Goal: Find specific page/section: Locate a particular part of the current website

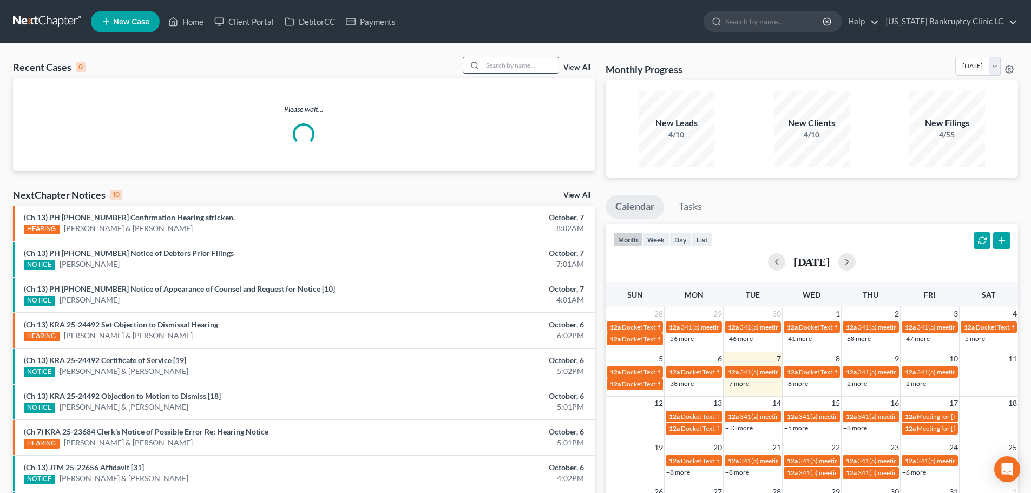
click at [502, 68] on input "search" at bounding box center [521, 65] width 76 height 16
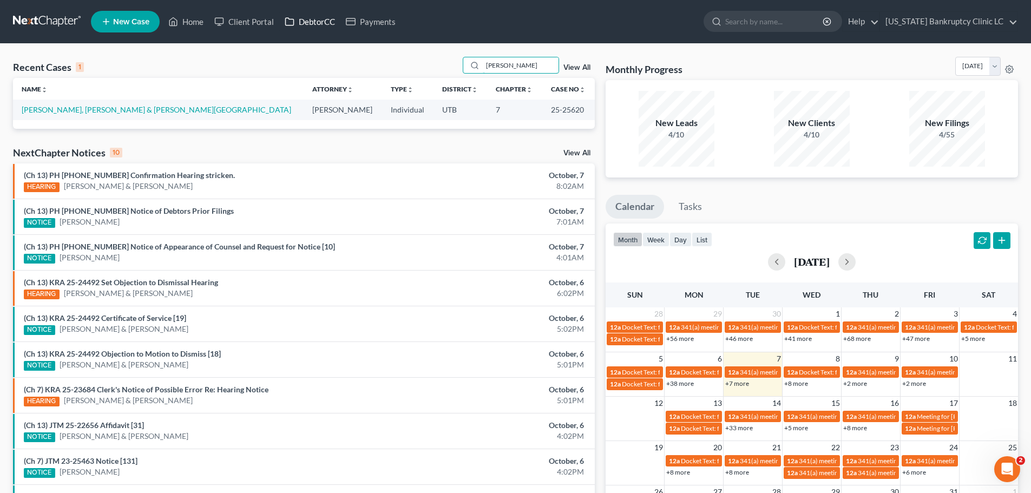
type input "burchfield"
click at [304, 21] on link "DebtorCC" at bounding box center [309, 21] width 61 height 19
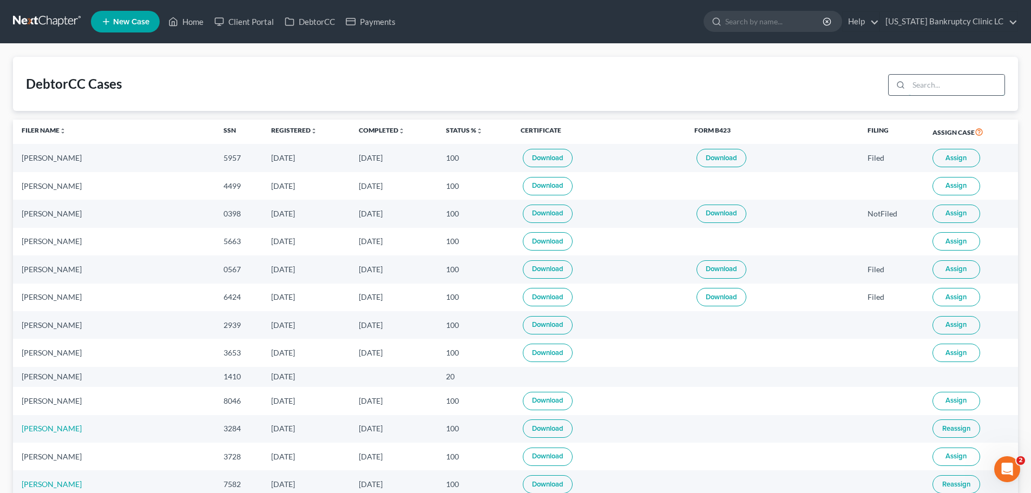
click at [958, 81] on input "search" at bounding box center [957, 85] width 96 height 21
type input "burchfield"
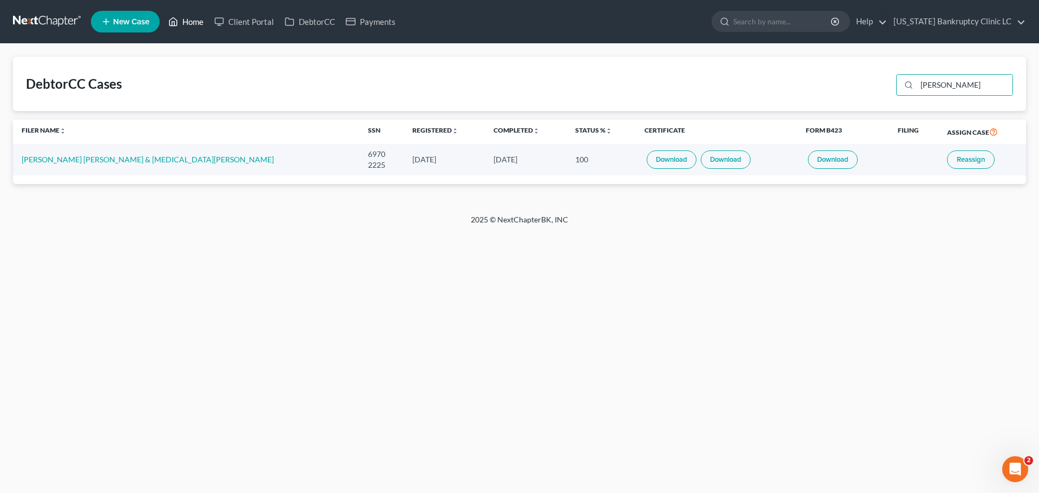
click at [190, 22] on link "Home" at bounding box center [186, 21] width 46 height 19
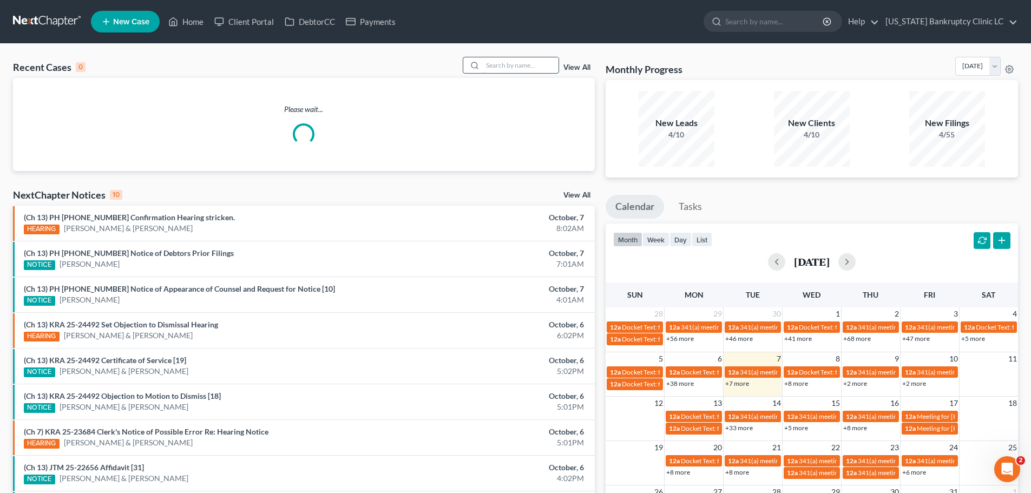
click at [522, 67] on input "search" at bounding box center [521, 65] width 76 height 16
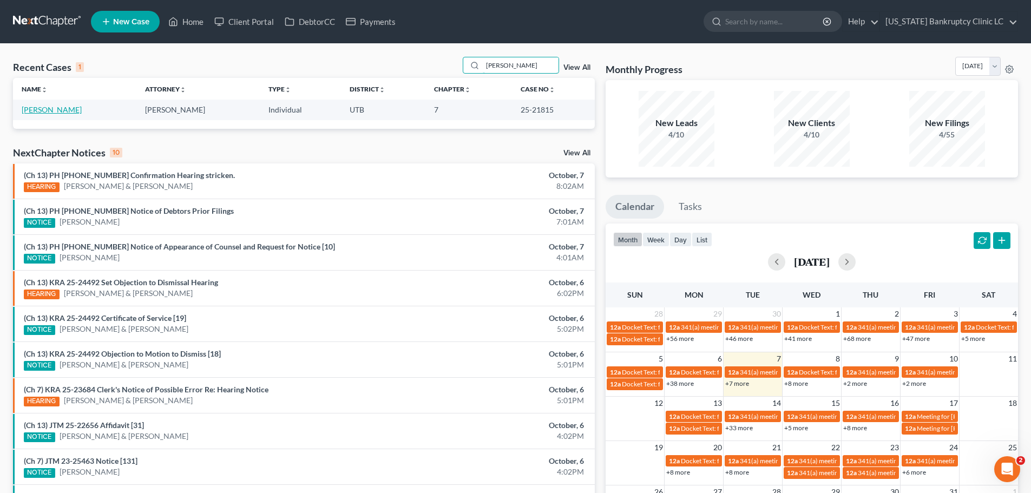
type input "kelsay"
click at [42, 113] on link "[PERSON_NAME]" at bounding box center [52, 109] width 60 height 9
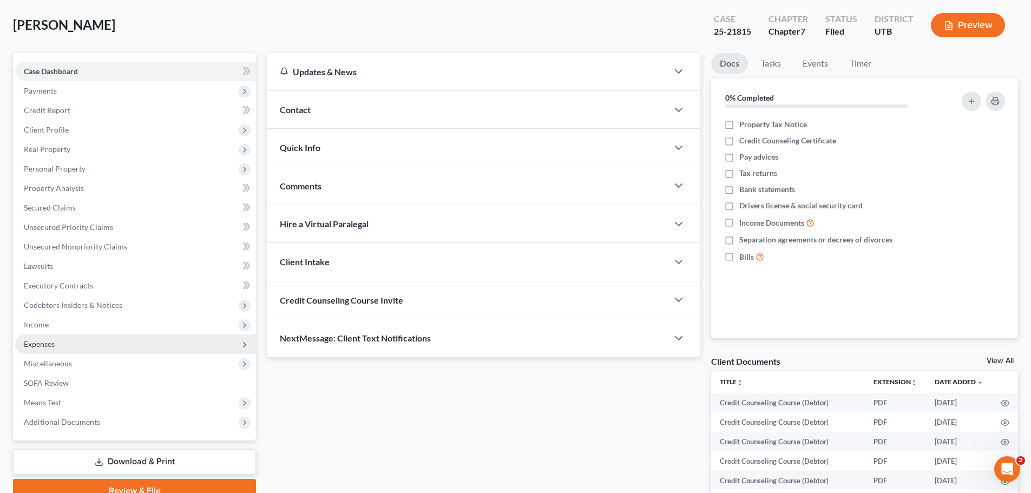
scroll to position [108, 0]
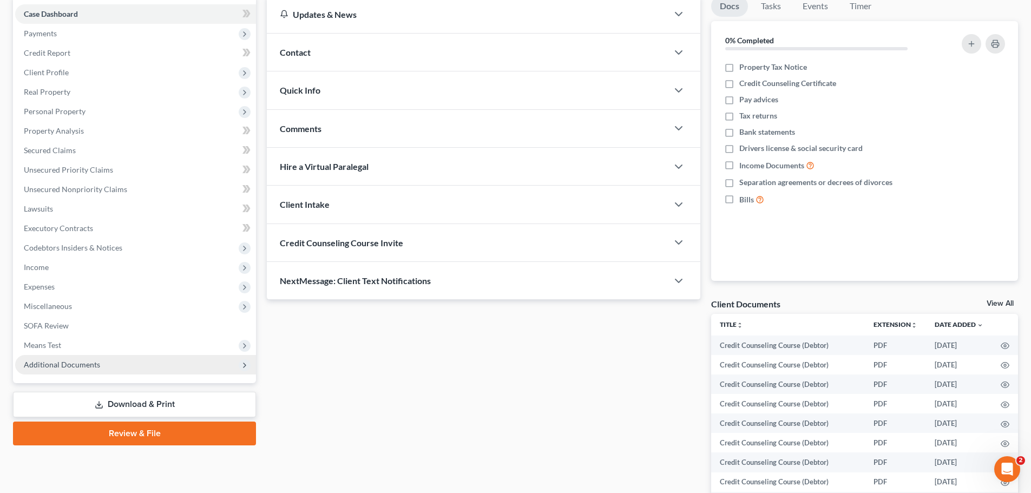
click at [85, 360] on span "Additional Documents" at bounding box center [62, 364] width 76 height 9
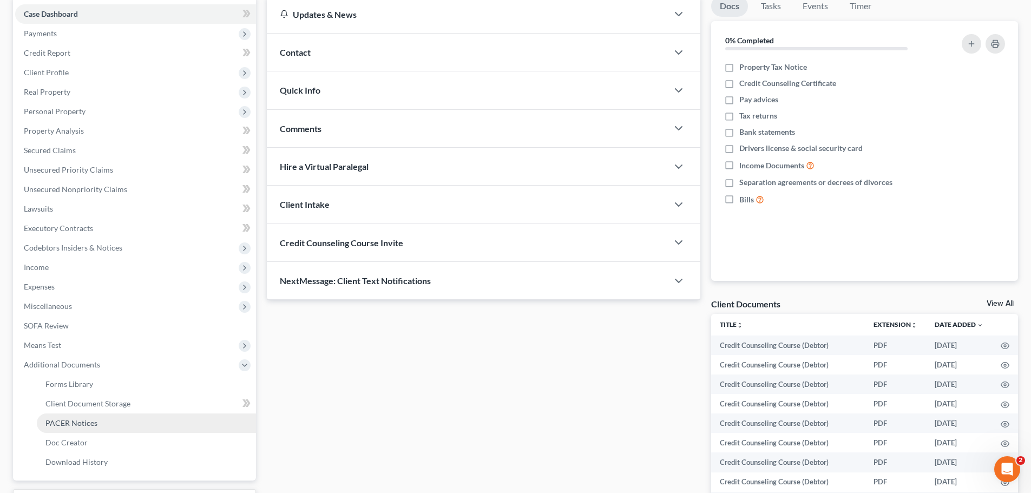
click at [79, 426] on span "PACER Notices" at bounding box center [71, 422] width 52 height 9
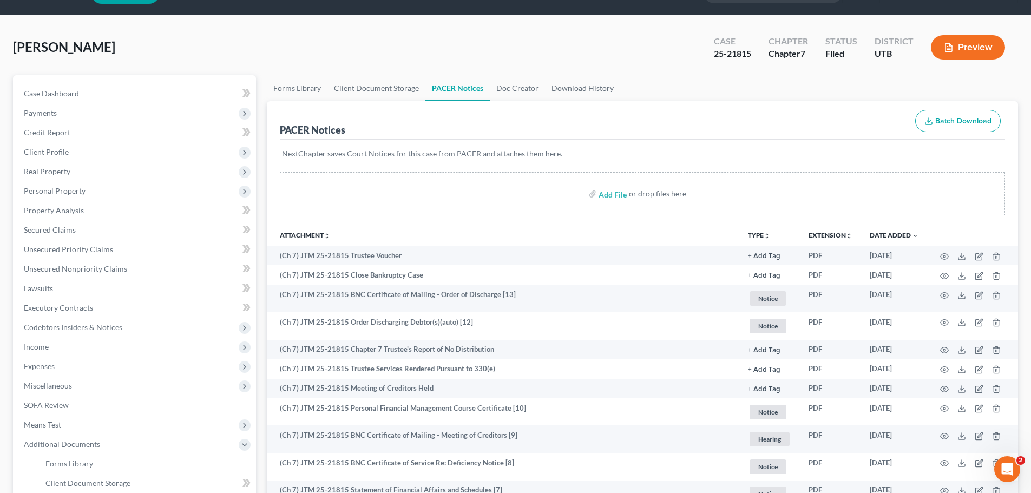
scroll to position [54, 0]
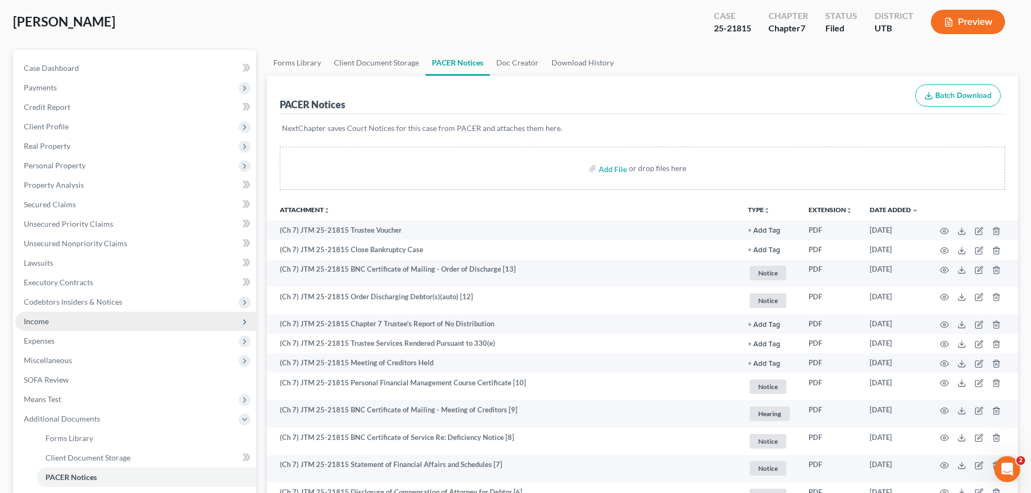
click at [112, 320] on span "Income" at bounding box center [135, 321] width 241 height 19
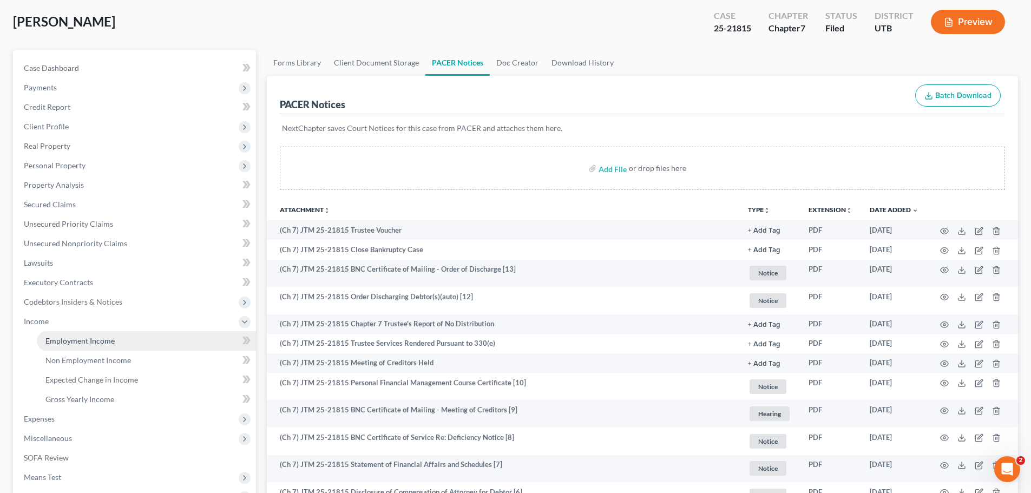
click at [93, 339] on span "Employment Income" at bounding box center [79, 340] width 69 height 9
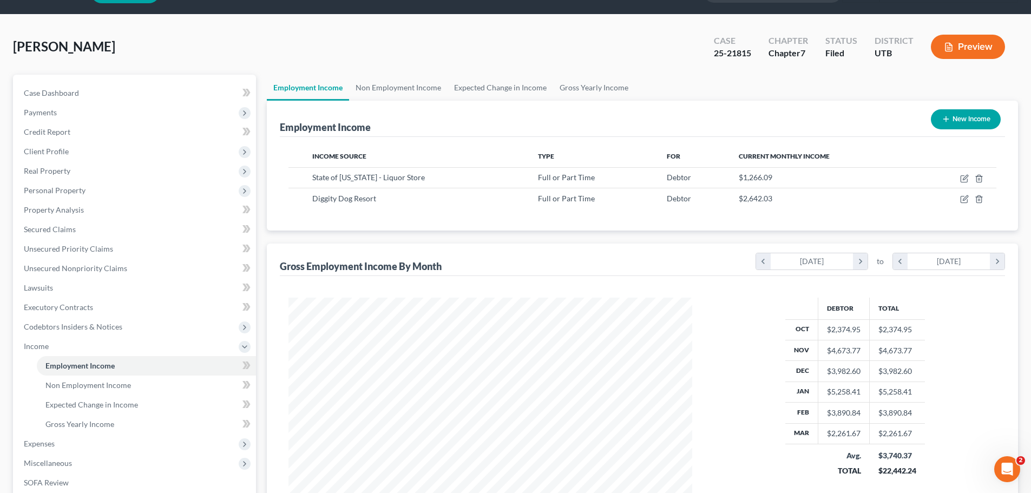
scroll to position [54, 0]
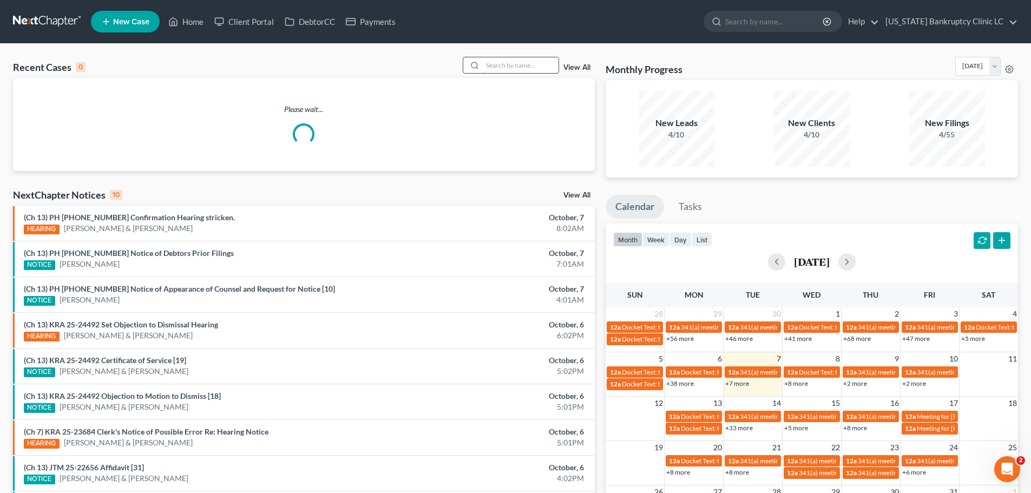
click at [511, 62] on input "search" at bounding box center [521, 65] width 76 height 16
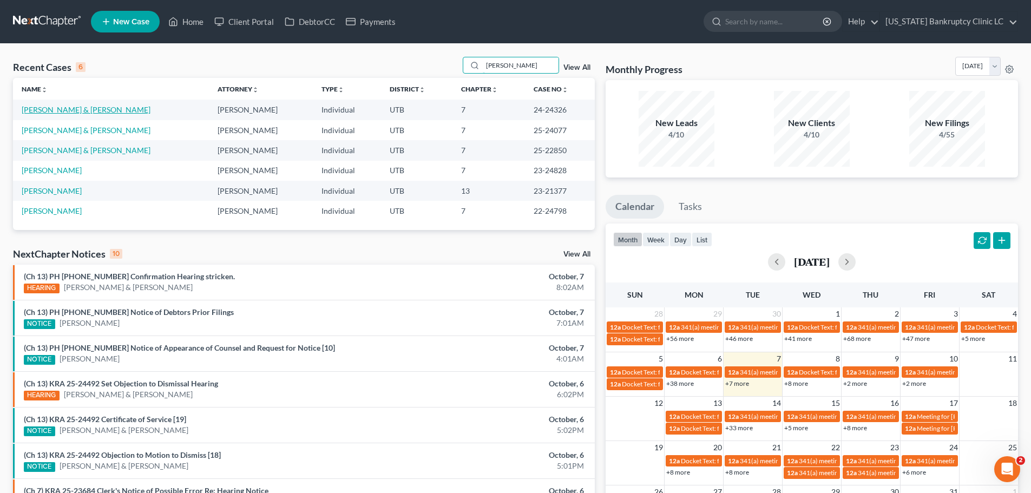
type input "[PERSON_NAME]"
click at [80, 110] on link "[PERSON_NAME] & [PERSON_NAME]" at bounding box center [86, 109] width 129 height 9
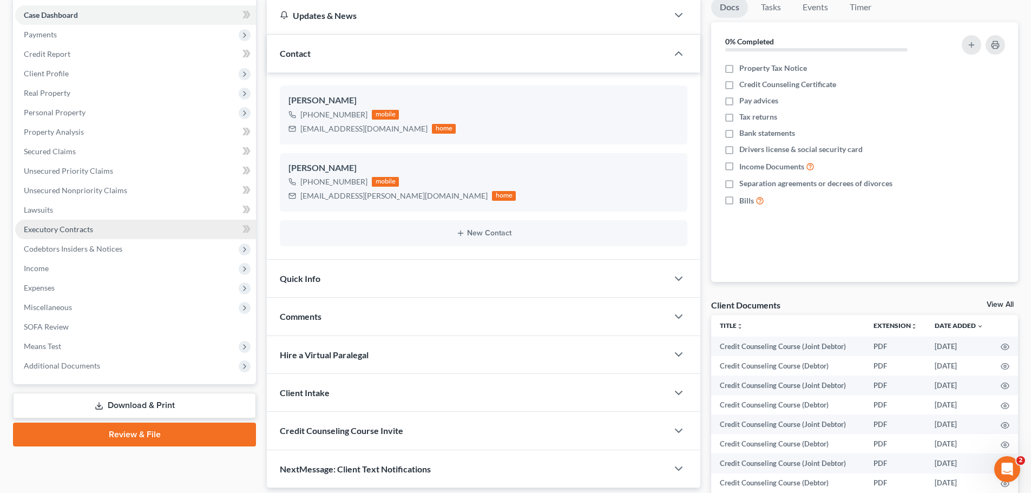
scroll to position [108, 0]
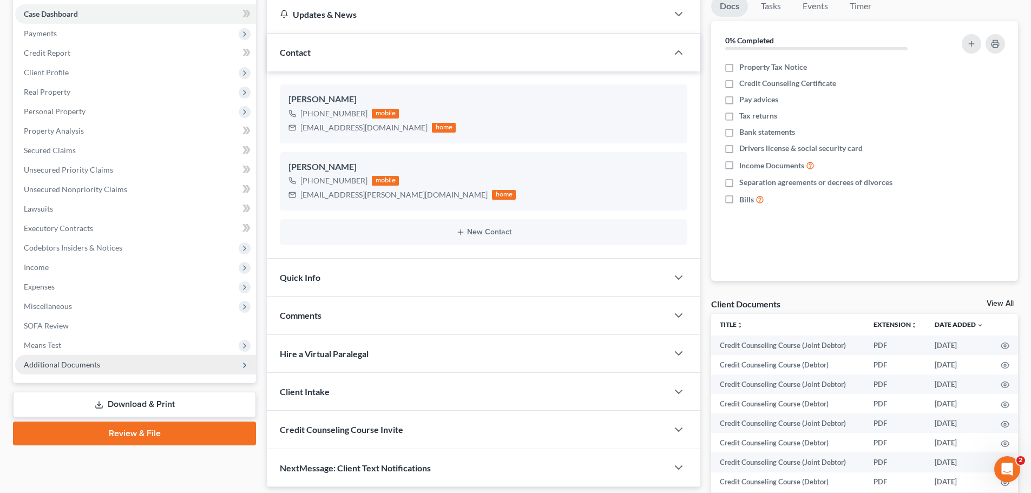
click at [84, 357] on span "Additional Documents" at bounding box center [135, 364] width 241 height 19
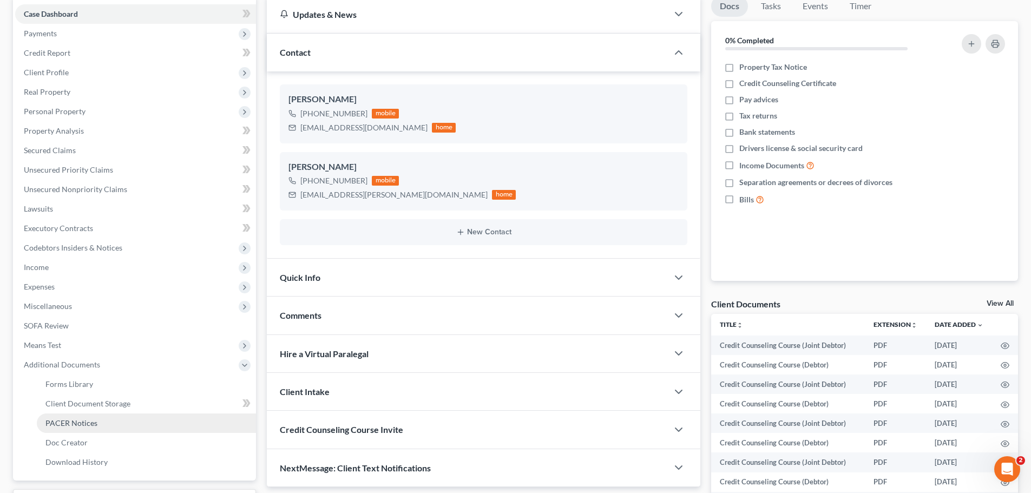
click at [76, 416] on link "PACER Notices" at bounding box center [146, 422] width 219 height 19
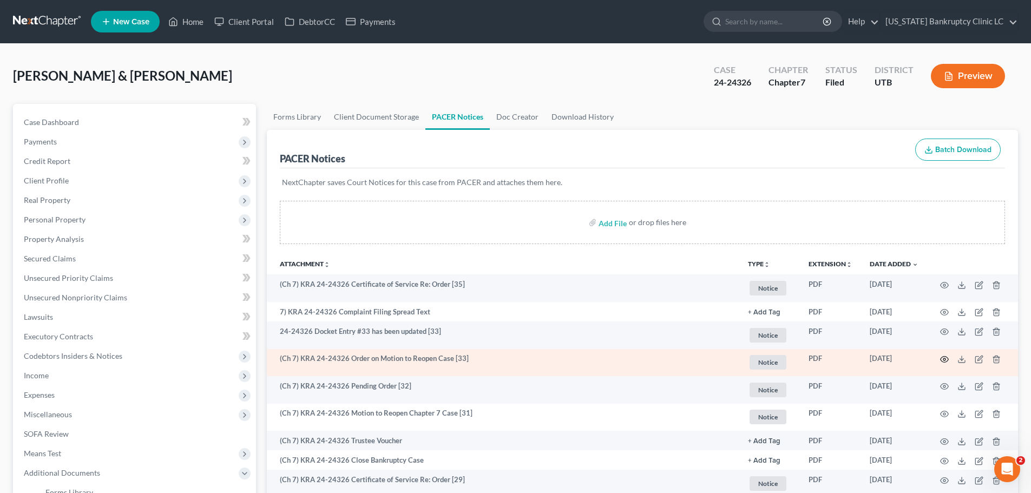
click at [945, 357] on icon "button" at bounding box center [944, 359] width 9 height 9
